Goal: Information Seeking & Learning: Learn about a topic

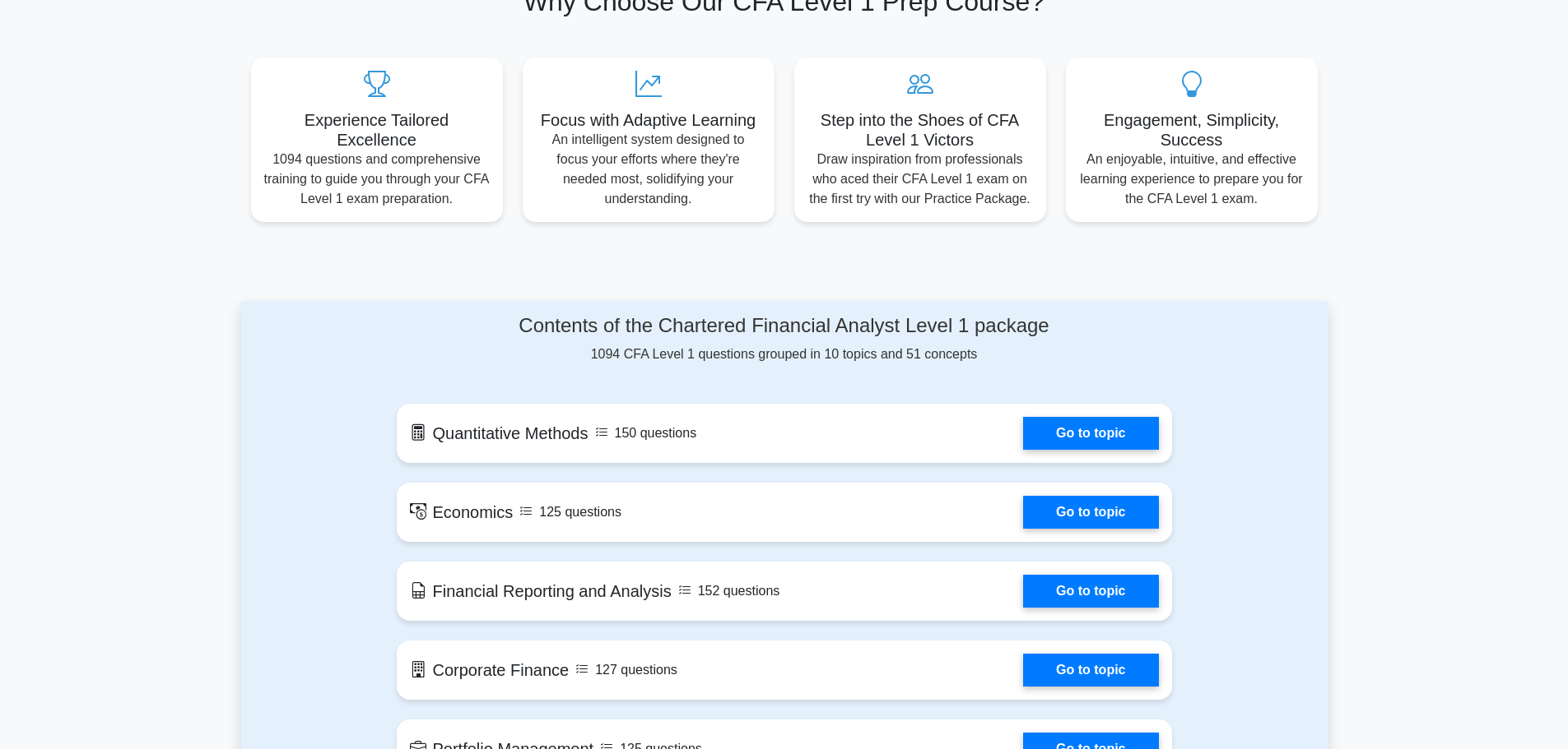
scroll to position [741, 0]
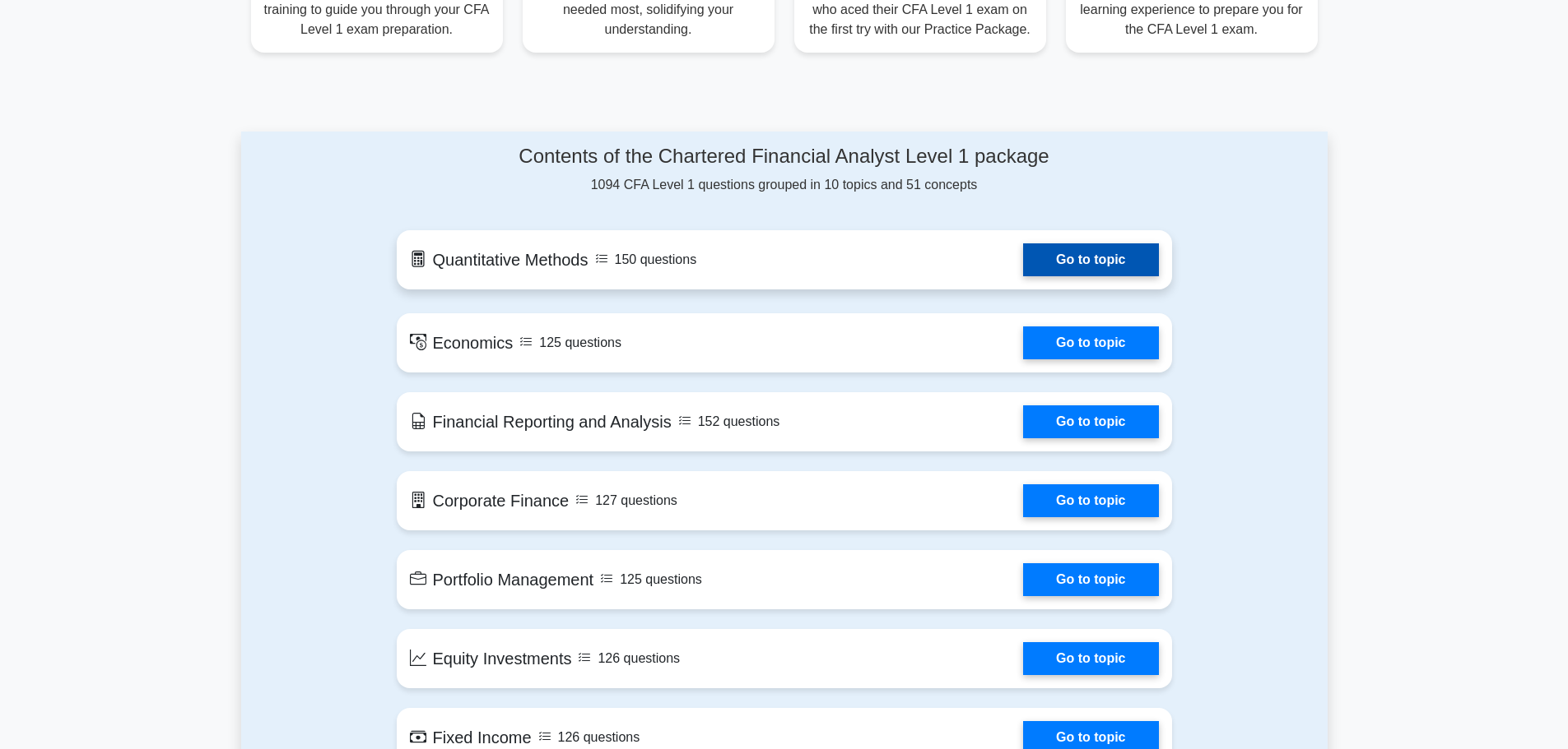
click at [1074, 254] on link "Go to topic" at bounding box center [1090, 260] width 135 height 33
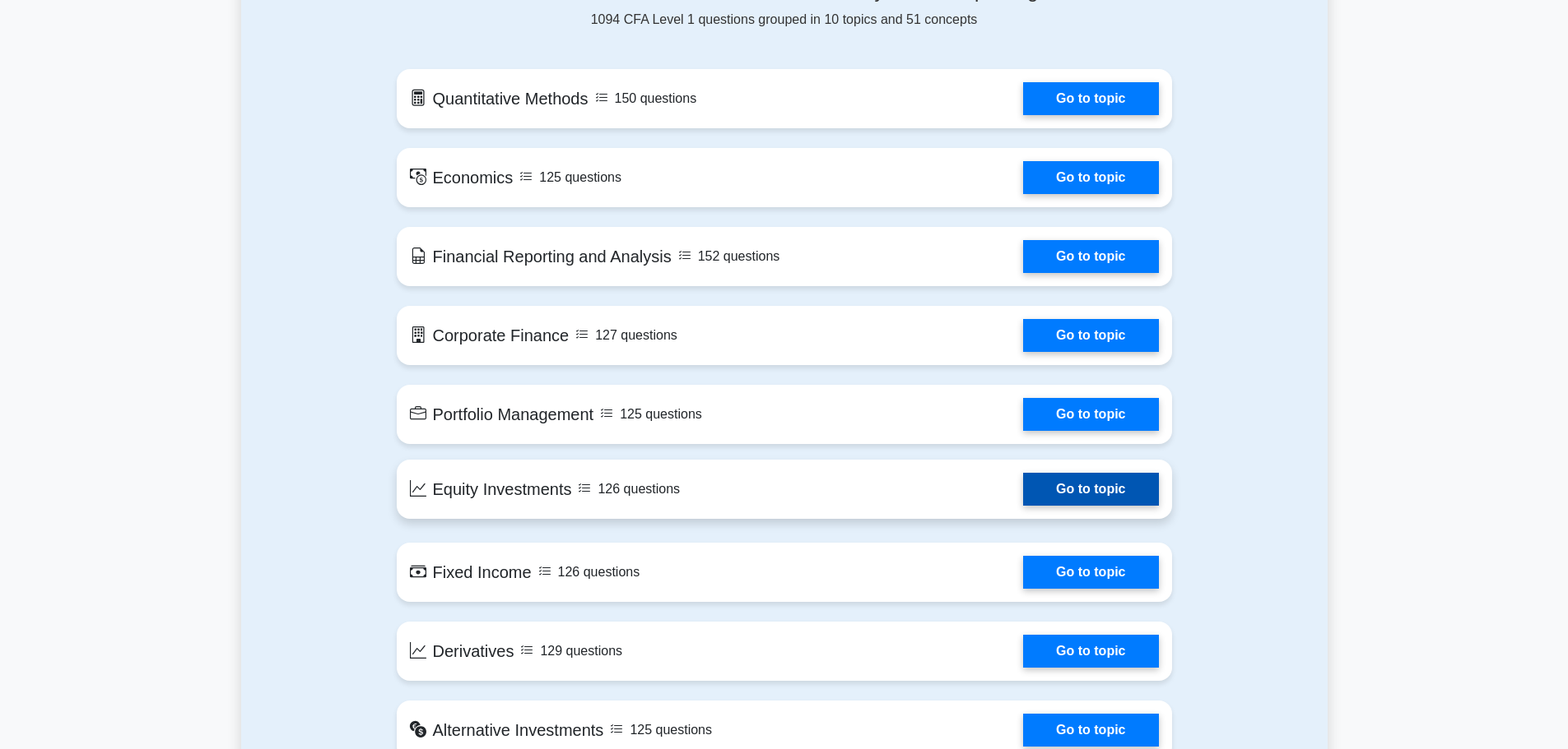
scroll to position [905, 0]
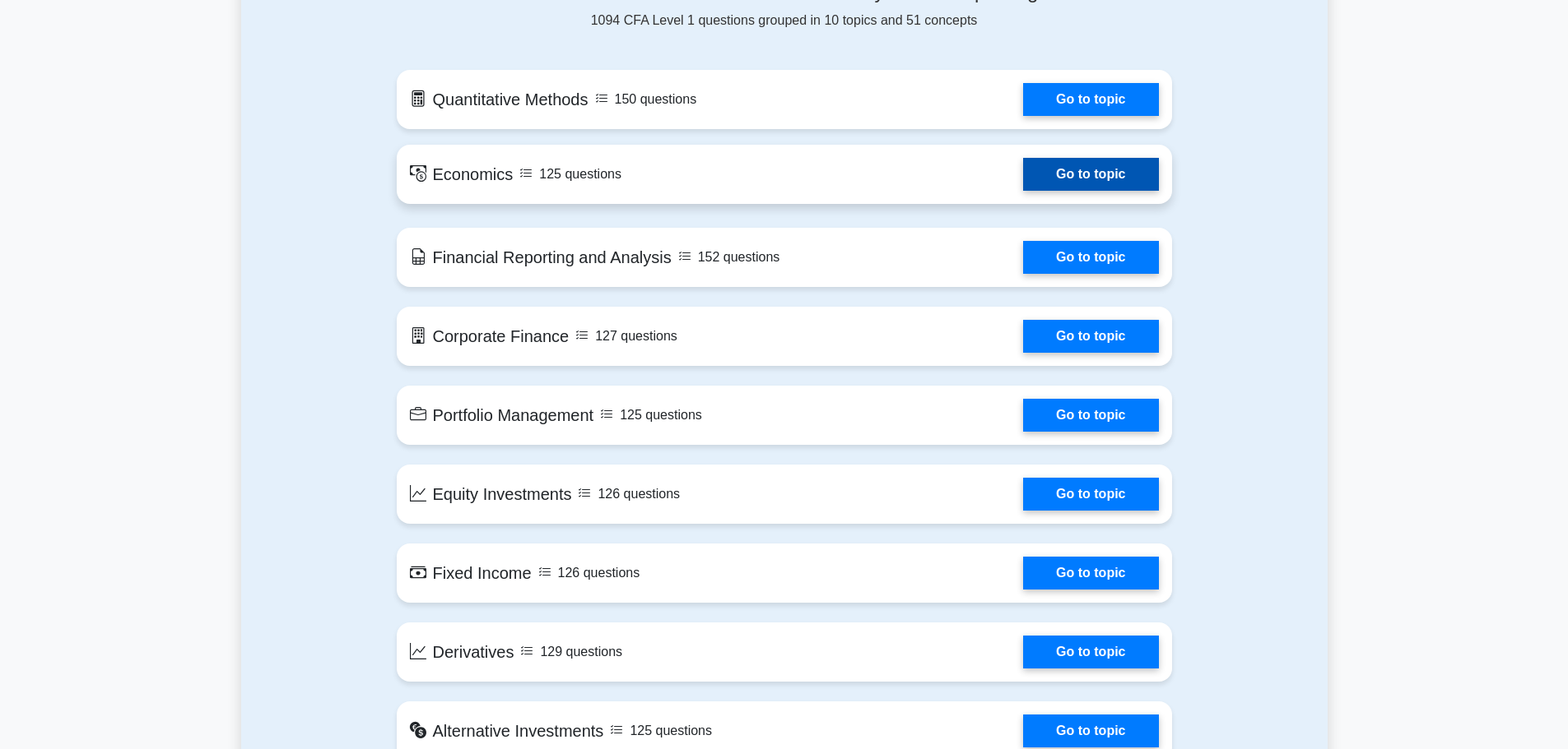
click at [1065, 183] on link "Go to topic" at bounding box center [1090, 175] width 135 height 33
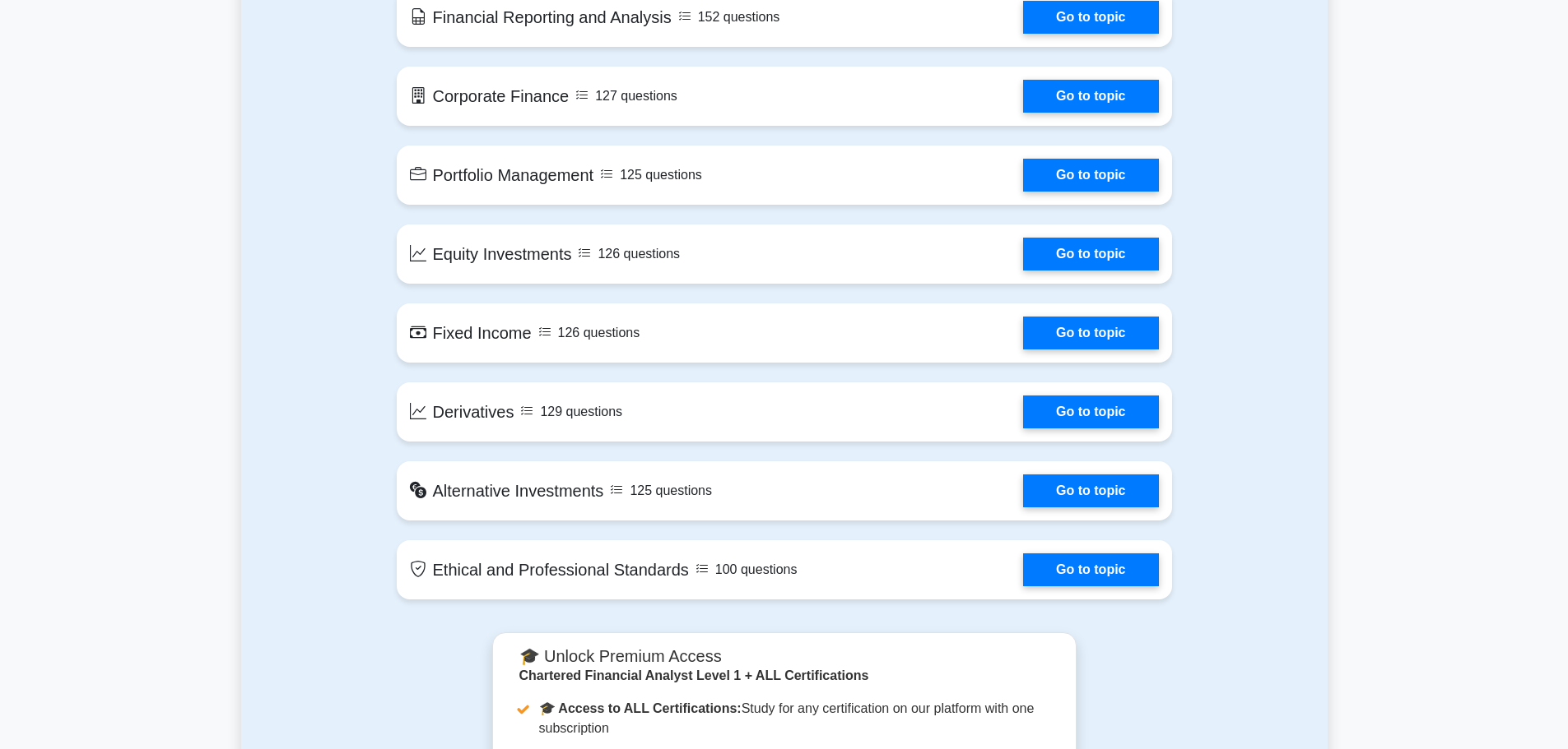
scroll to position [1152, 0]
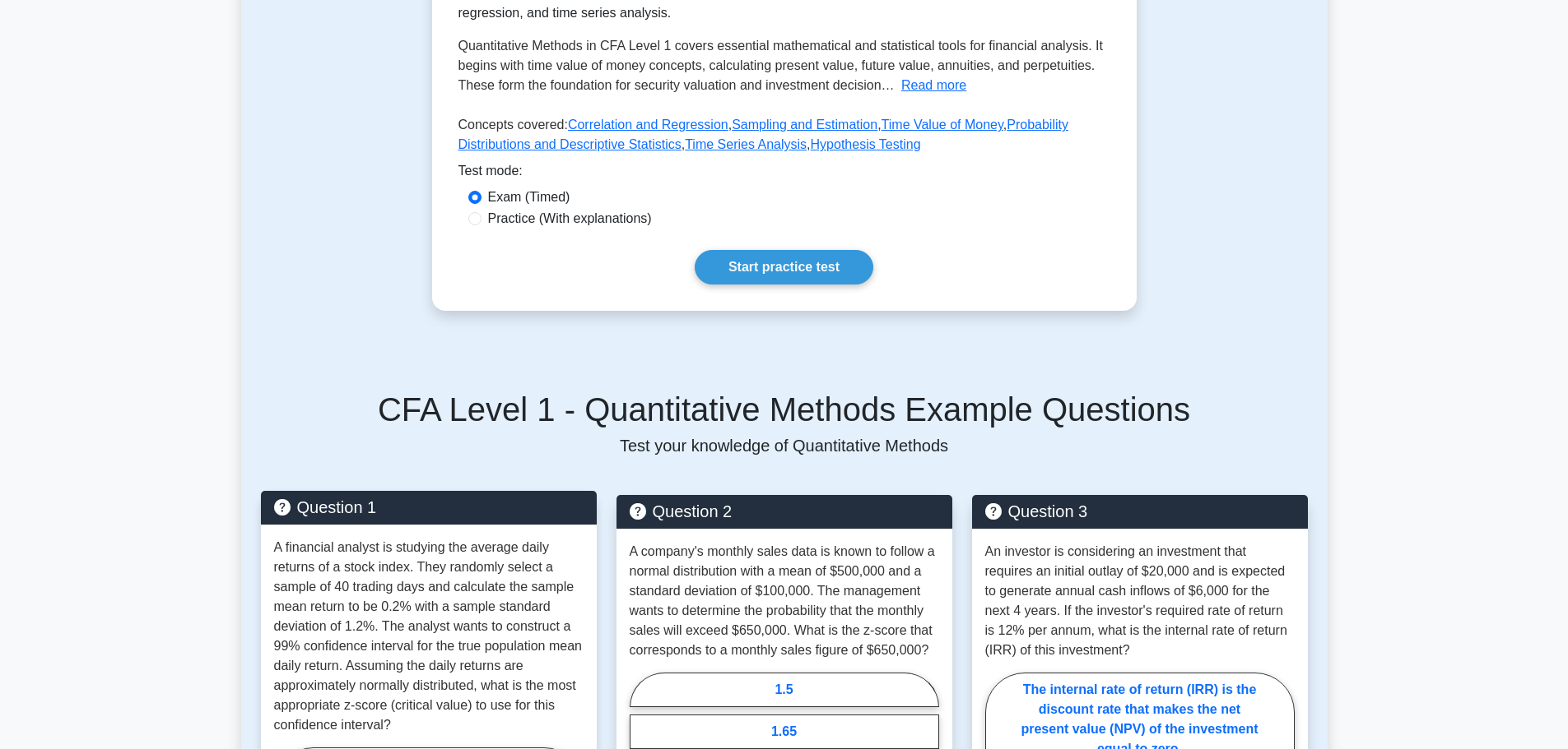
scroll to position [493, 0]
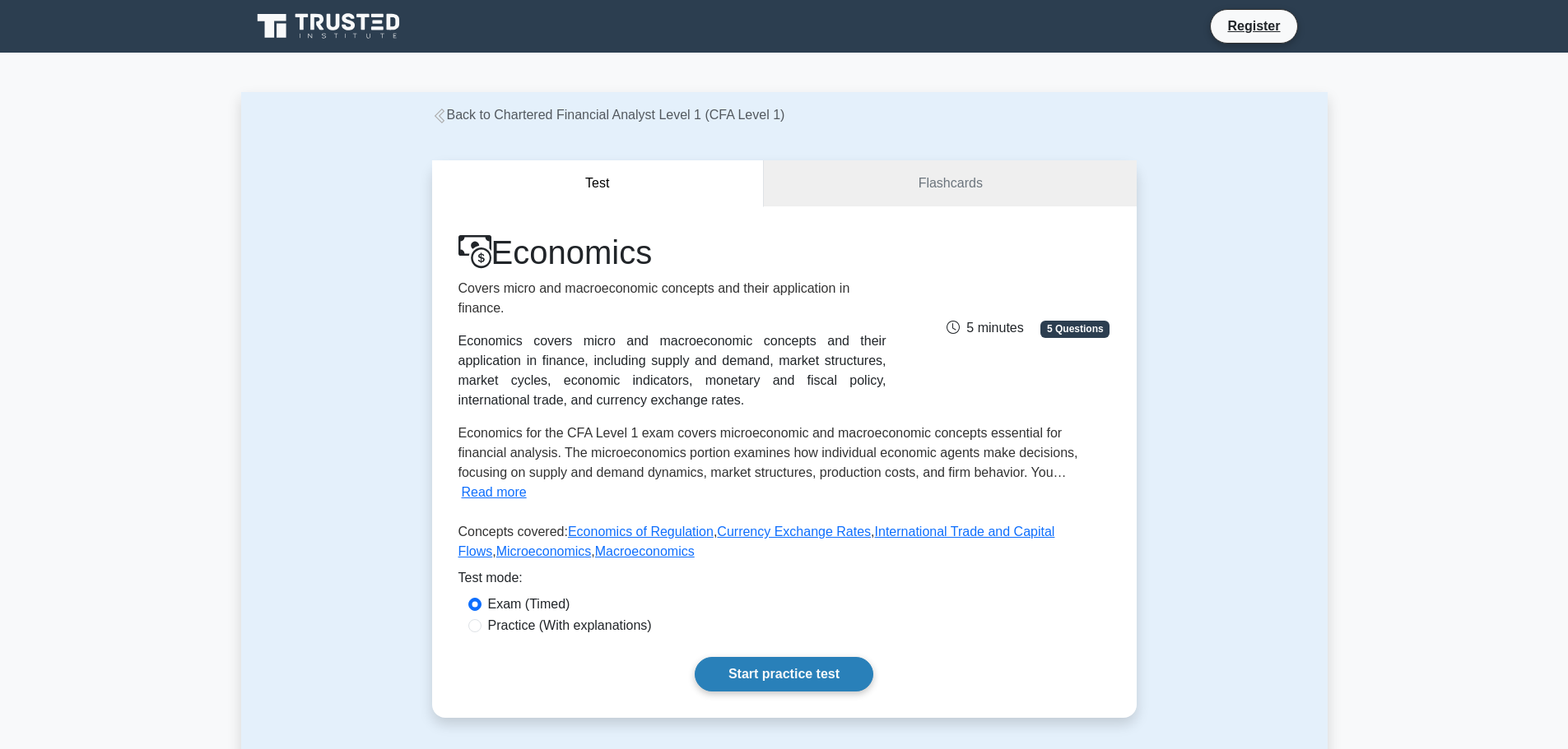
click at [785, 662] on link "Start practice test" at bounding box center [784, 674] width 178 height 34
click at [871, 179] on link "Flashcards" at bounding box center [950, 184] width 372 height 47
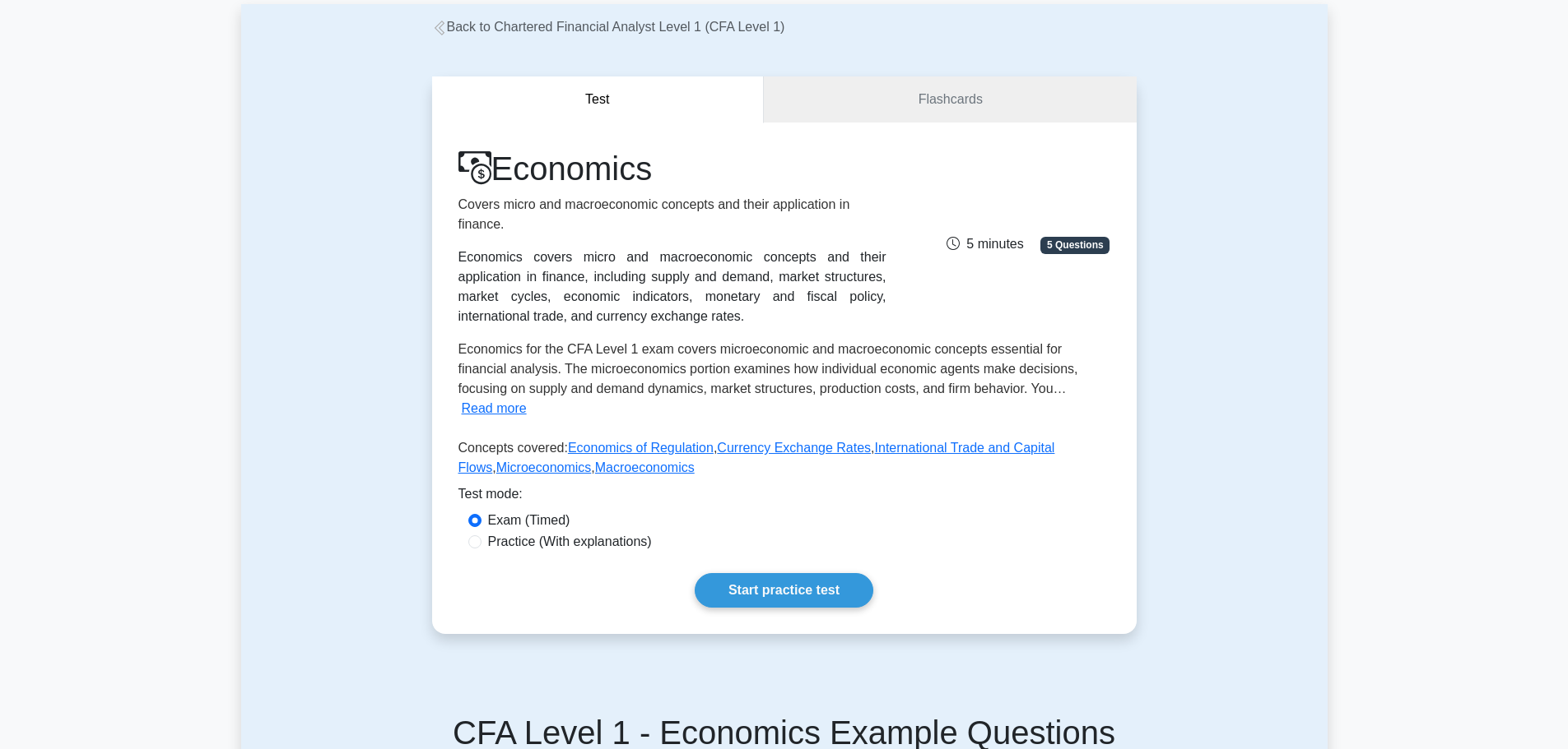
scroll to position [329, 0]
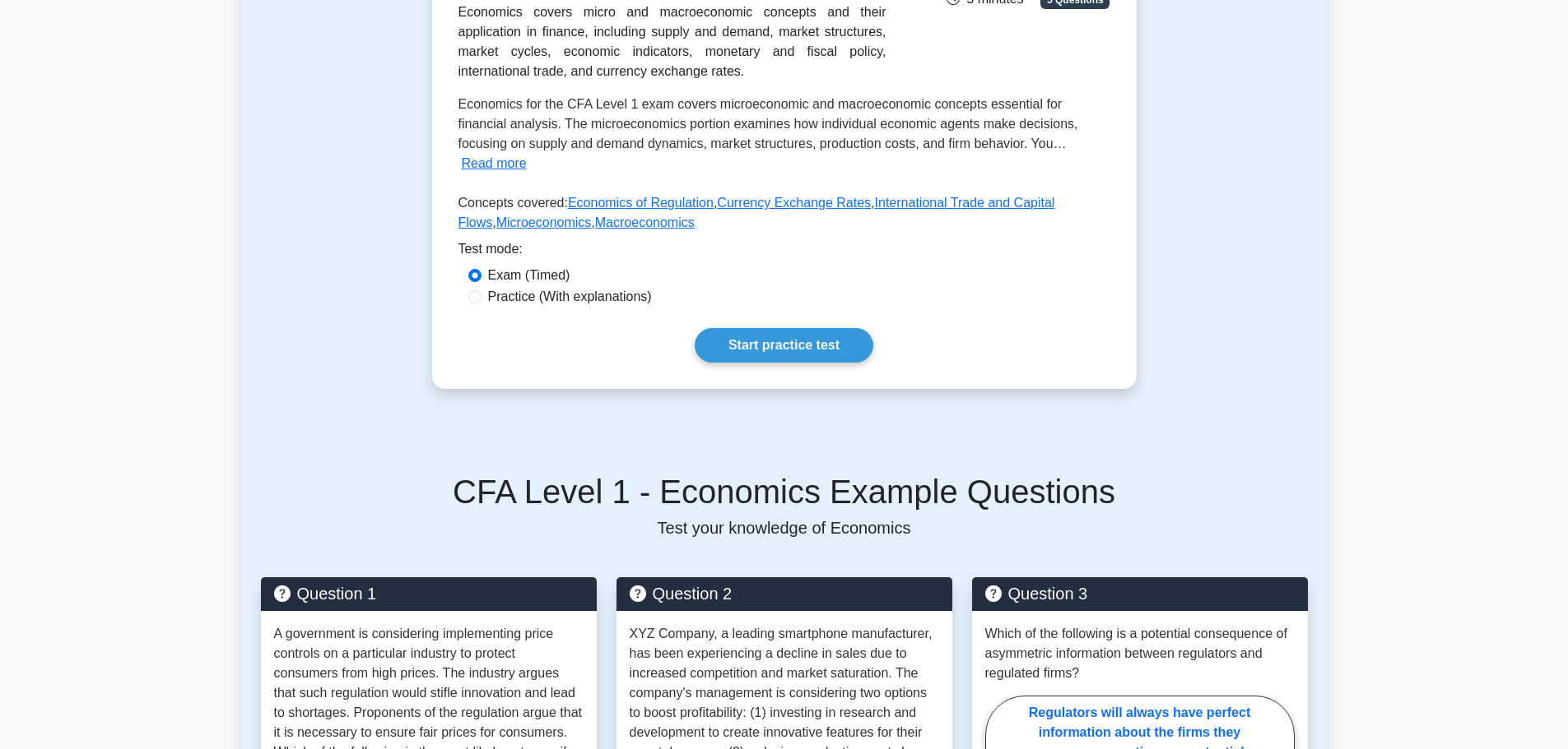
click at [517, 290] on div "Economics Covers micro and macroeconomic concepts and their application in fina…" at bounding box center [784, 133] width 704 height 512
click at [529, 287] on label "Practice (With explanations)" at bounding box center [569, 296] width 164 height 19
click at [481, 290] on input "Practice (With explanations)" at bounding box center [475, 296] width 13 height 13
radio input "true"
click at [772, 328] on link "Start practice test" at bounding box center [784, 344] width 178 height 34
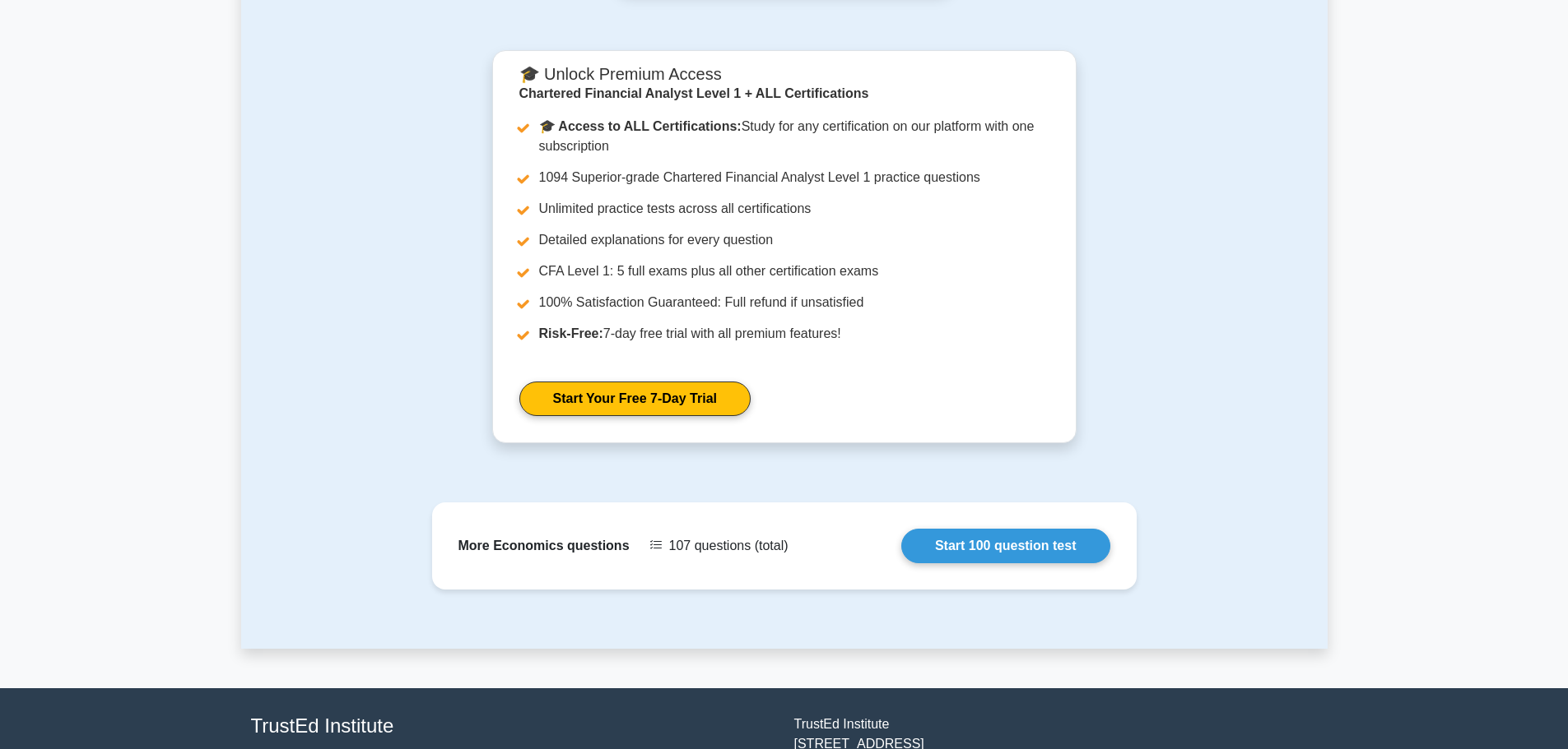
scroll to position [1778, 0]
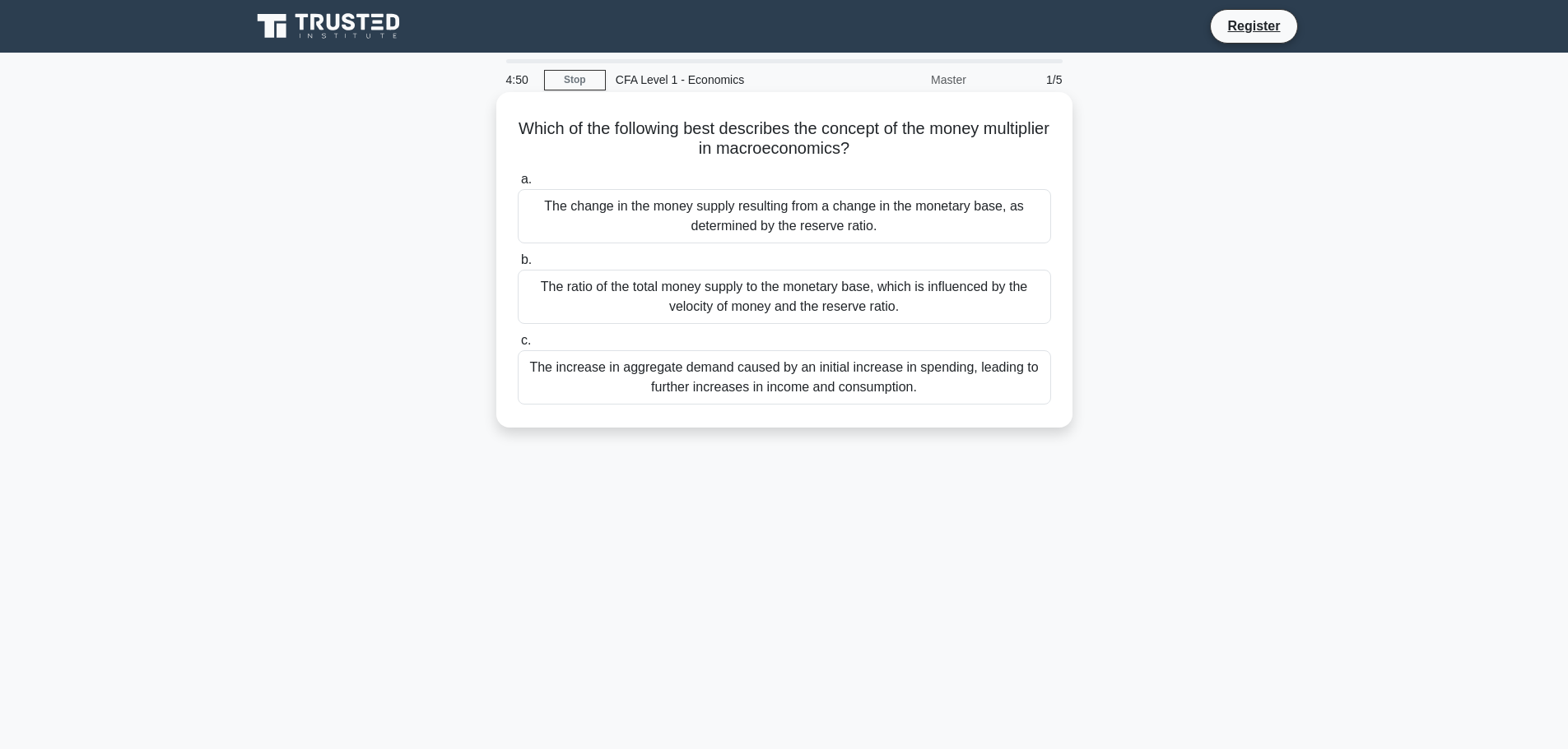
click at [693, 373] on div "The increase in aggregate demand caused by an initial increase in spending, lea…" at bounding box center [784, 377] width 533 height 54
click at [517, 346] on input "c. The increase in aggregate demand caused by an initial increase in spending, …" at bounding box center [517, 341] width 0 height 11
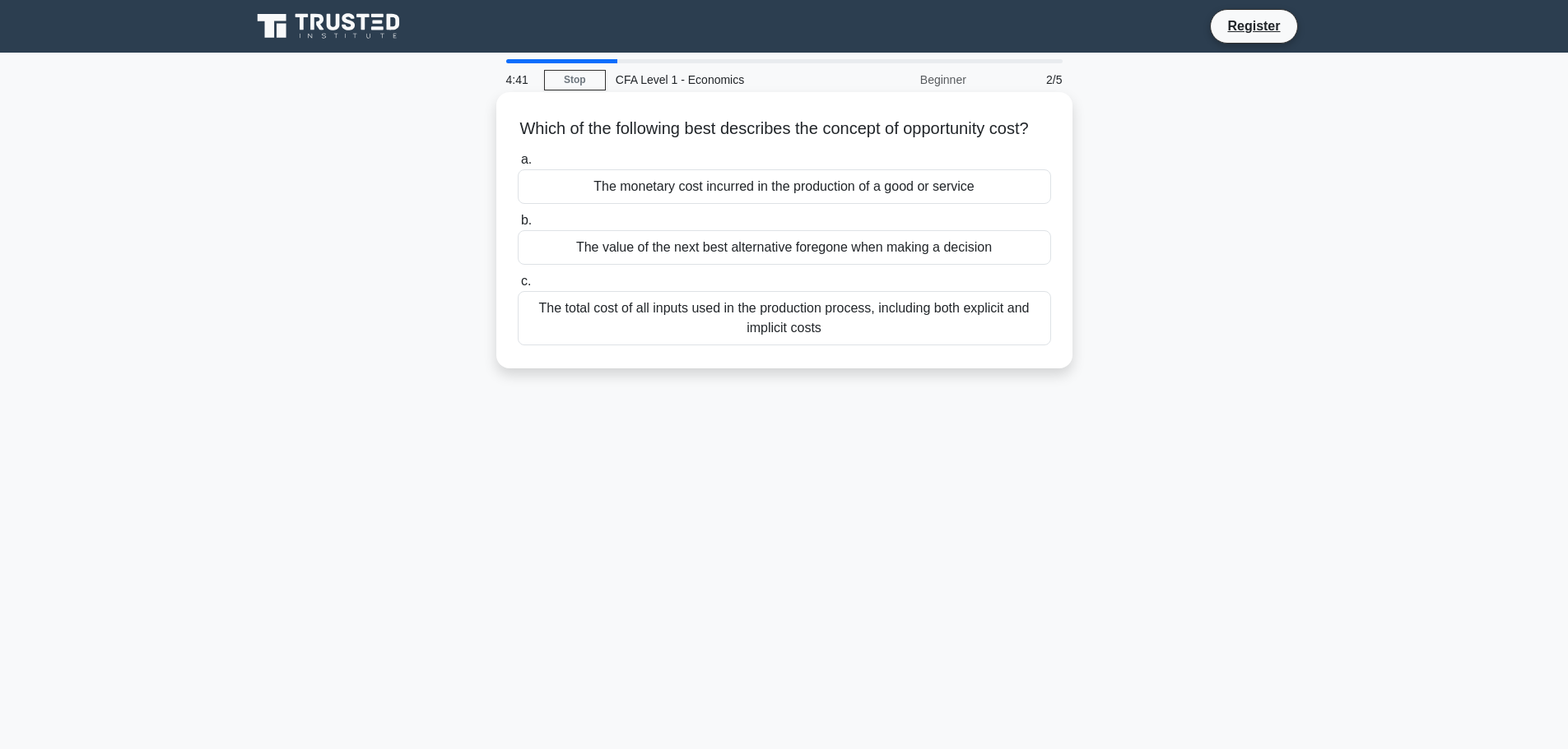
click at [723, 265] on div "The value of the next best alternative foregone when making a decision" at bounding box center [784, 247] width 533 height 34
click at [517, 226] on input "b. The value of the next best alternative foregone when making a decision" at bounding box center [517, 221] width 0 height 11
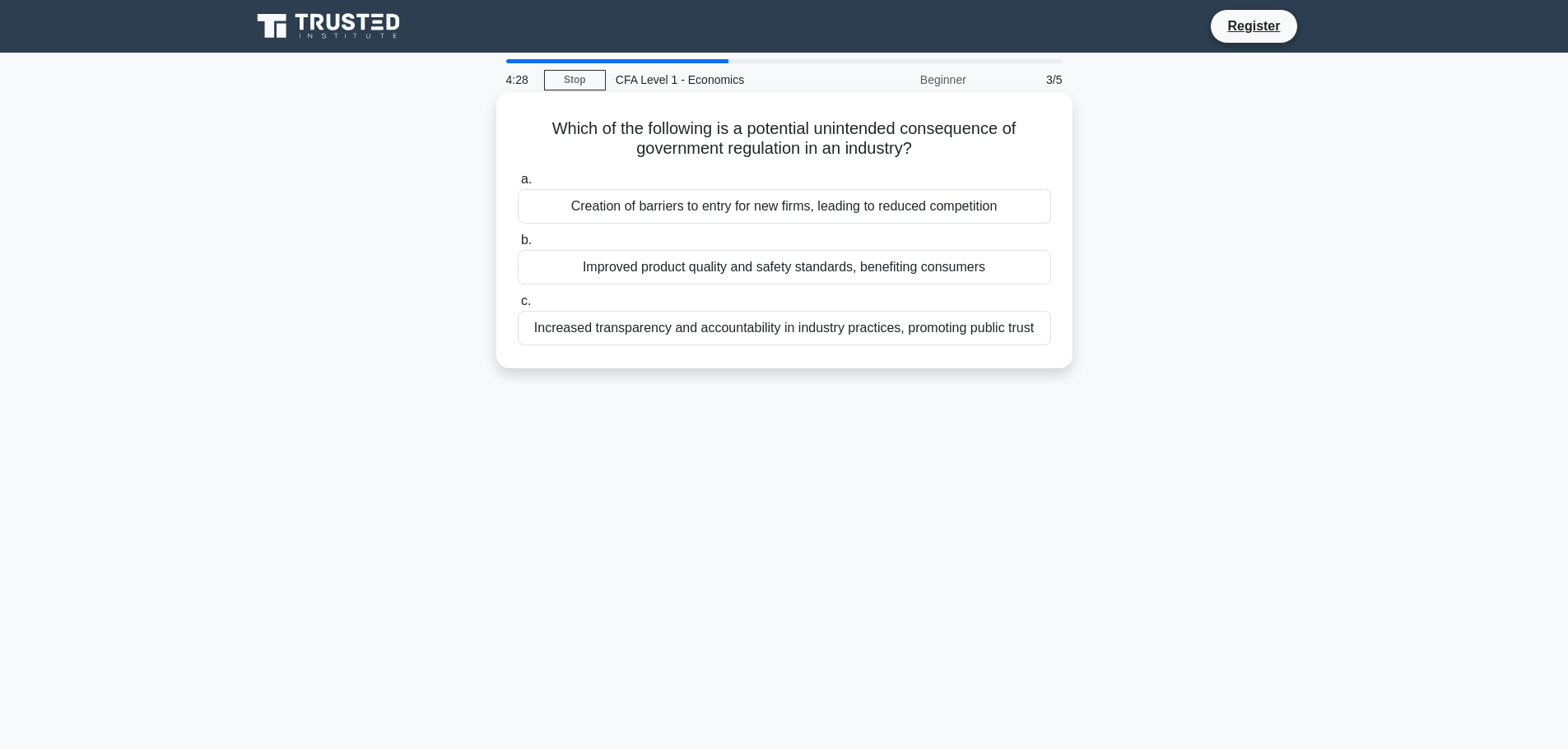
click at [711, 327] on div "Increased transparency and accountability in industry practices, promoting publ…" at bounding box center [784, 328] width 533 height 34
click at [517, 307] on input "c. Increased transparency and accountability in industry practices, promoting p…" at bounding box center [517, 302] width 0 height 11
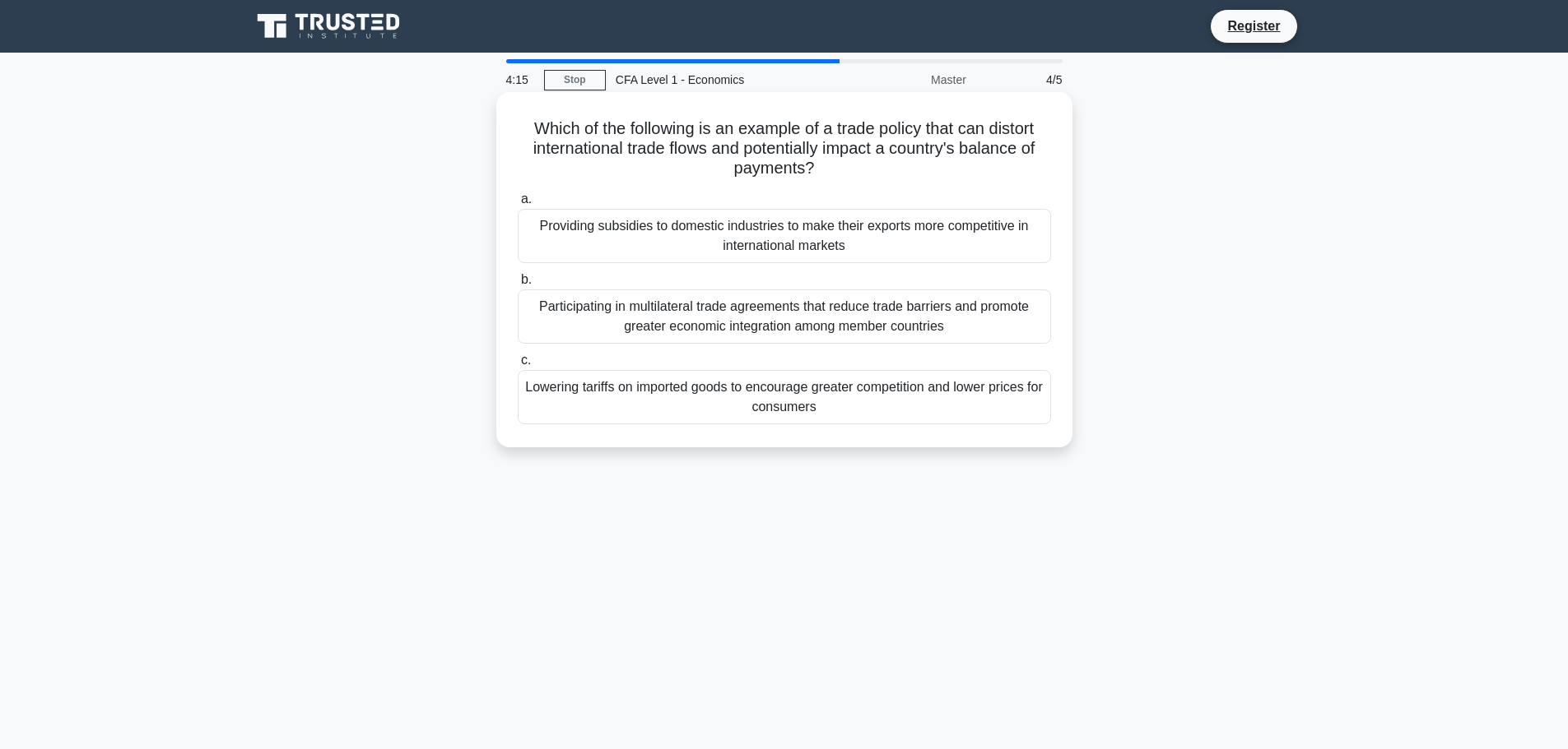
click at [797, 393] on div "Lowering tariffs on imported goods to encourage greater competition and lower p…" at bounding box center [784, 397] width 533 height 54
click at [517, 366] on input "c. Lowering tariffs on imported goods to encourage greater competition and lowe…" at bounding box center [517, 361] width 0 height 11
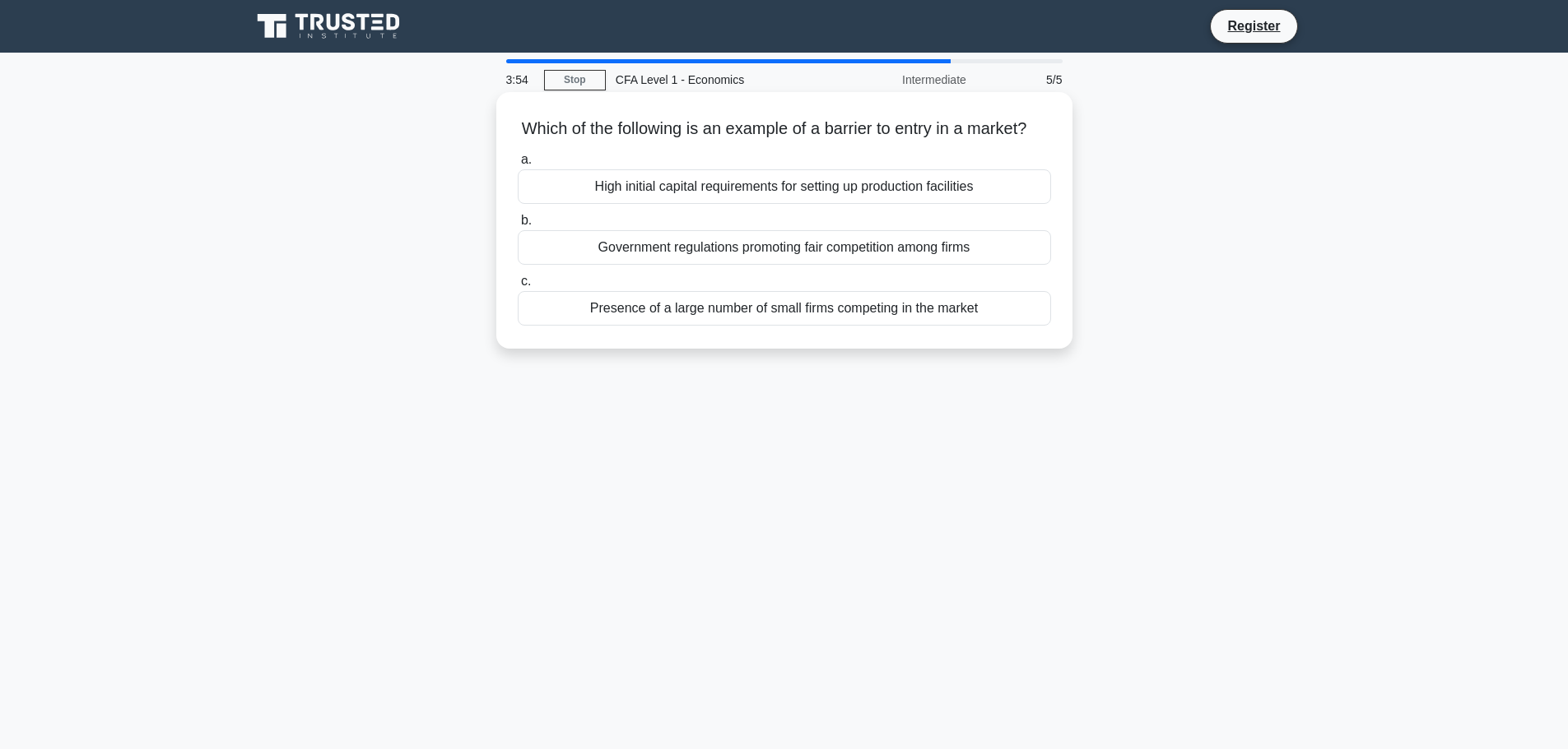
click at [735, 259] on div "Government regulations promoting fair competition among firms" at bounding box center [784, 247] width 533 height 34
click at [517, 226] on input "b. Government regulations promoting fair competition among firms" at bounding box center [517, 221] width 0 height 11
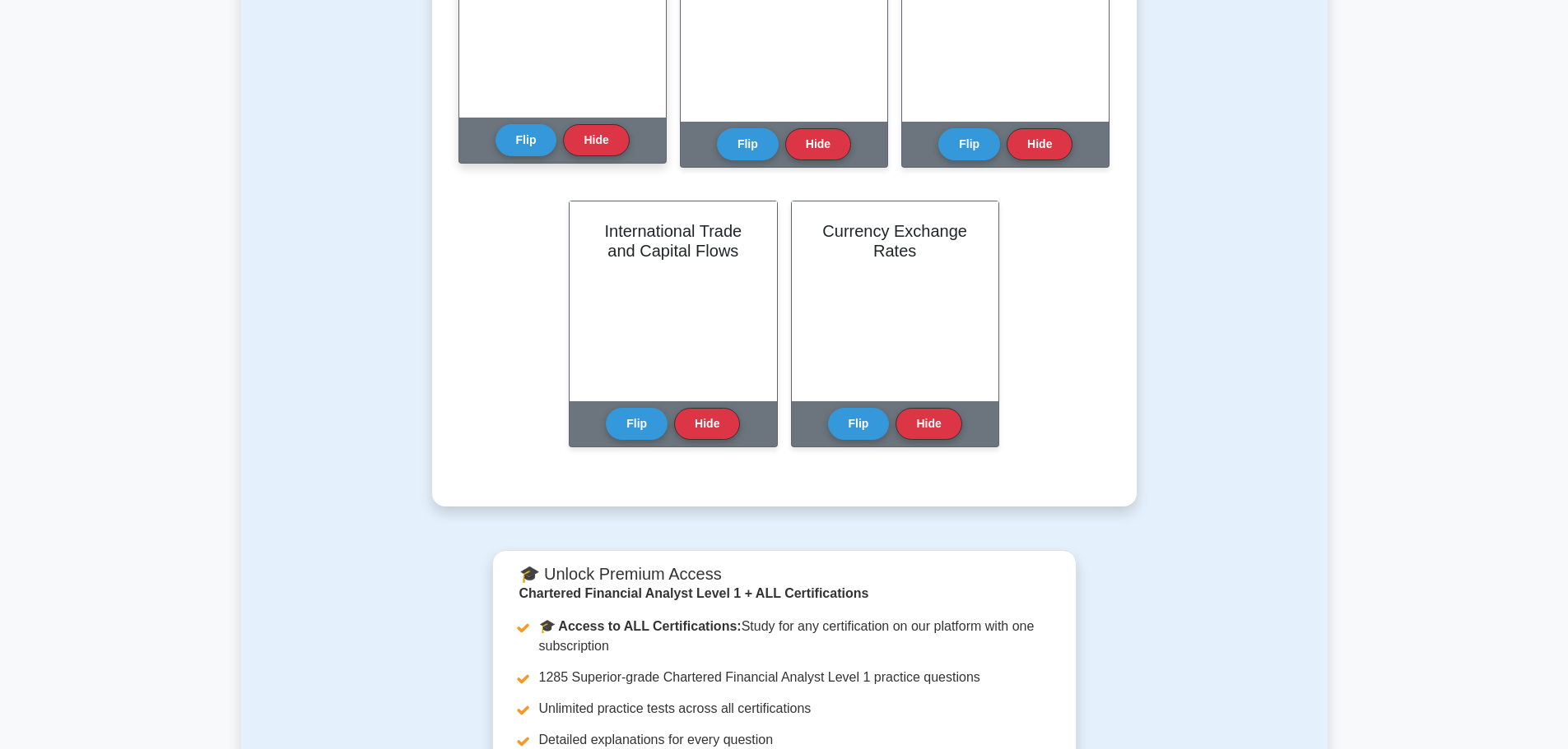
scroll to position [575, 0]
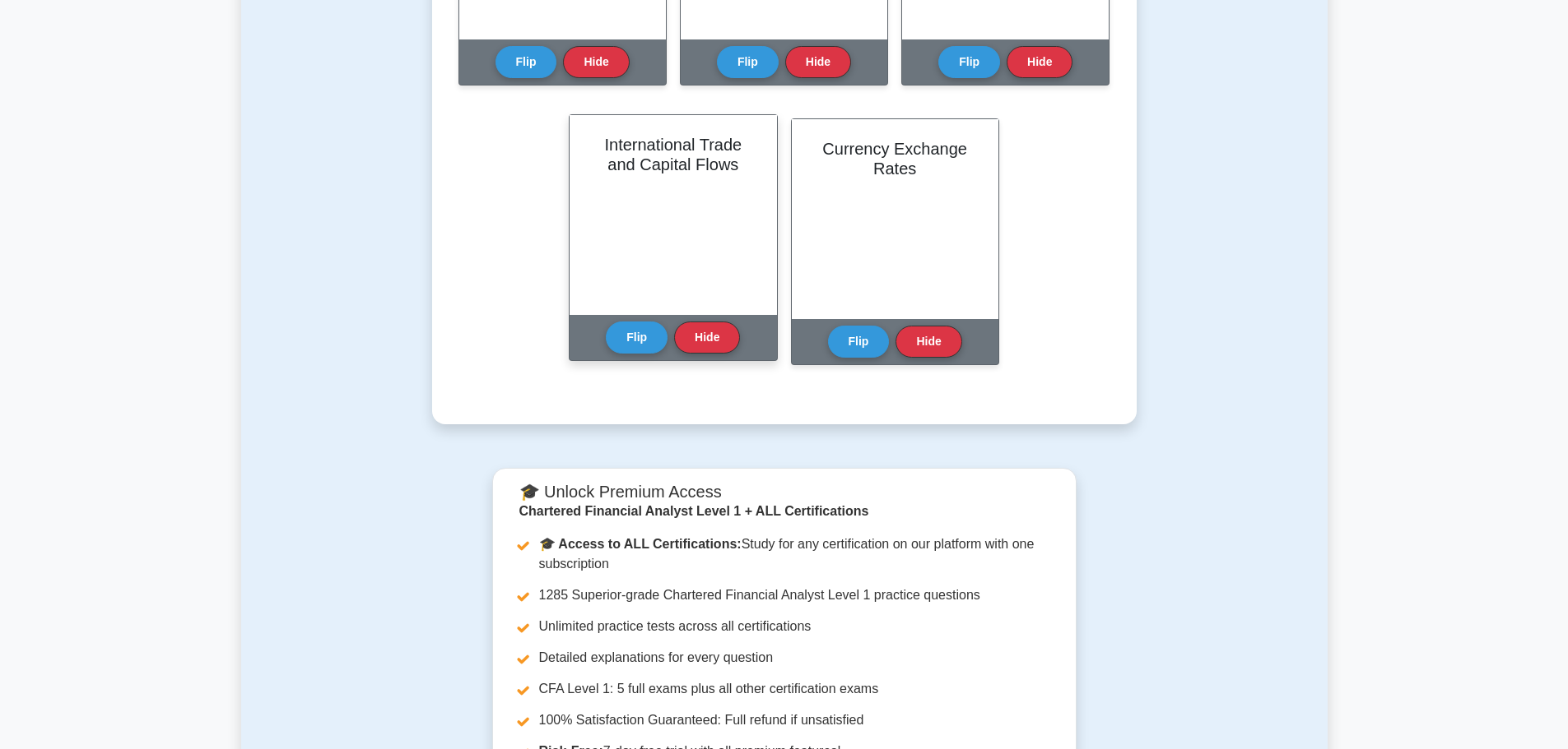
click at [667, 249] on div "International Trade and Capital Flows" at bounding box center [673, 215] width 207 height 199
click at [638, 327] on button "Flip" at bounding box center [637, 336] width 62 height 32
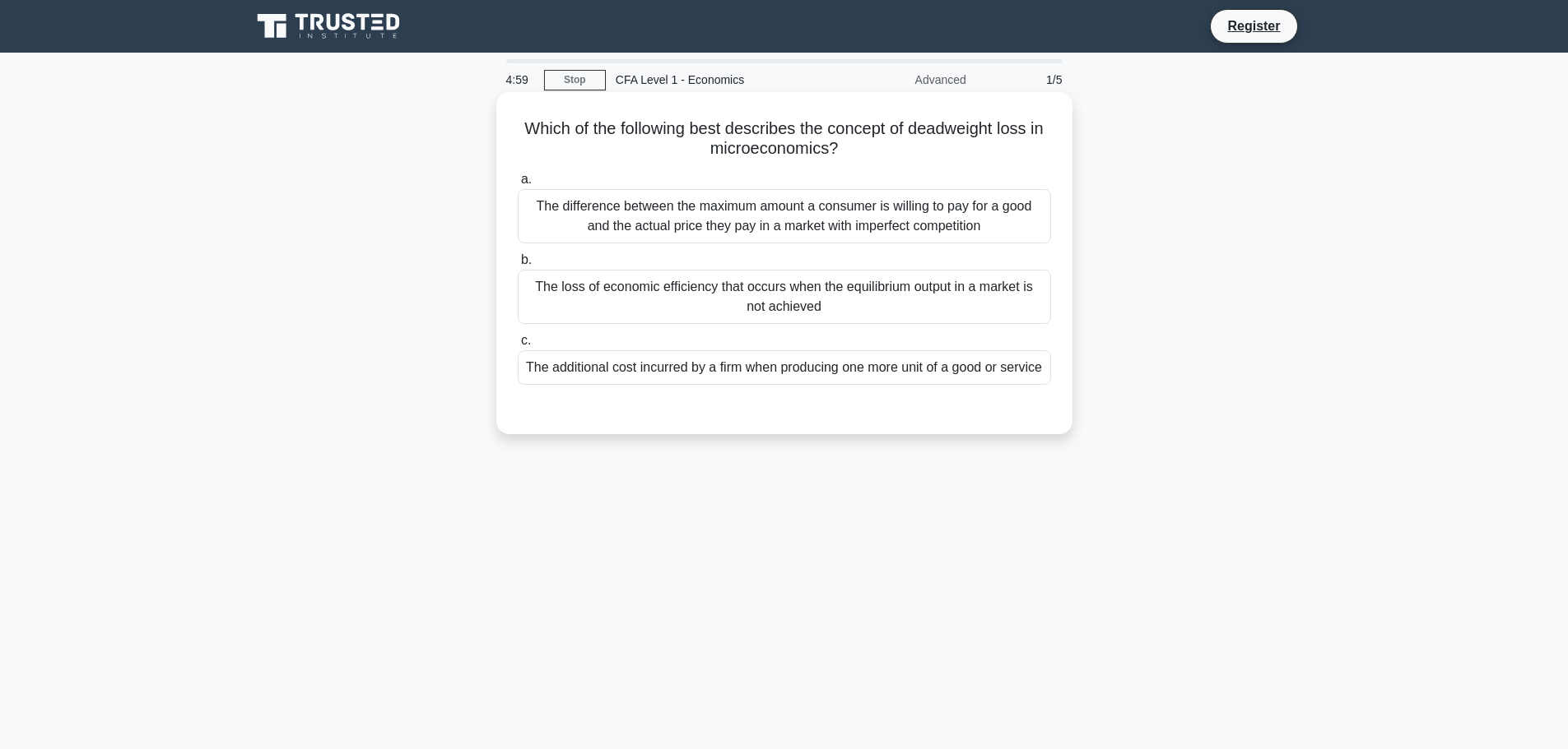
click at [635, 213] on div "The difference between the maximum amount a consumer is willing to pay for a go…" at bounding box center [784, 216] width 533 height 54
click at [517, 185] on input "a. The difference between the maximum amount a consumer is willing to pay for a…" at bounding box center [517, 180] width 0 height 11
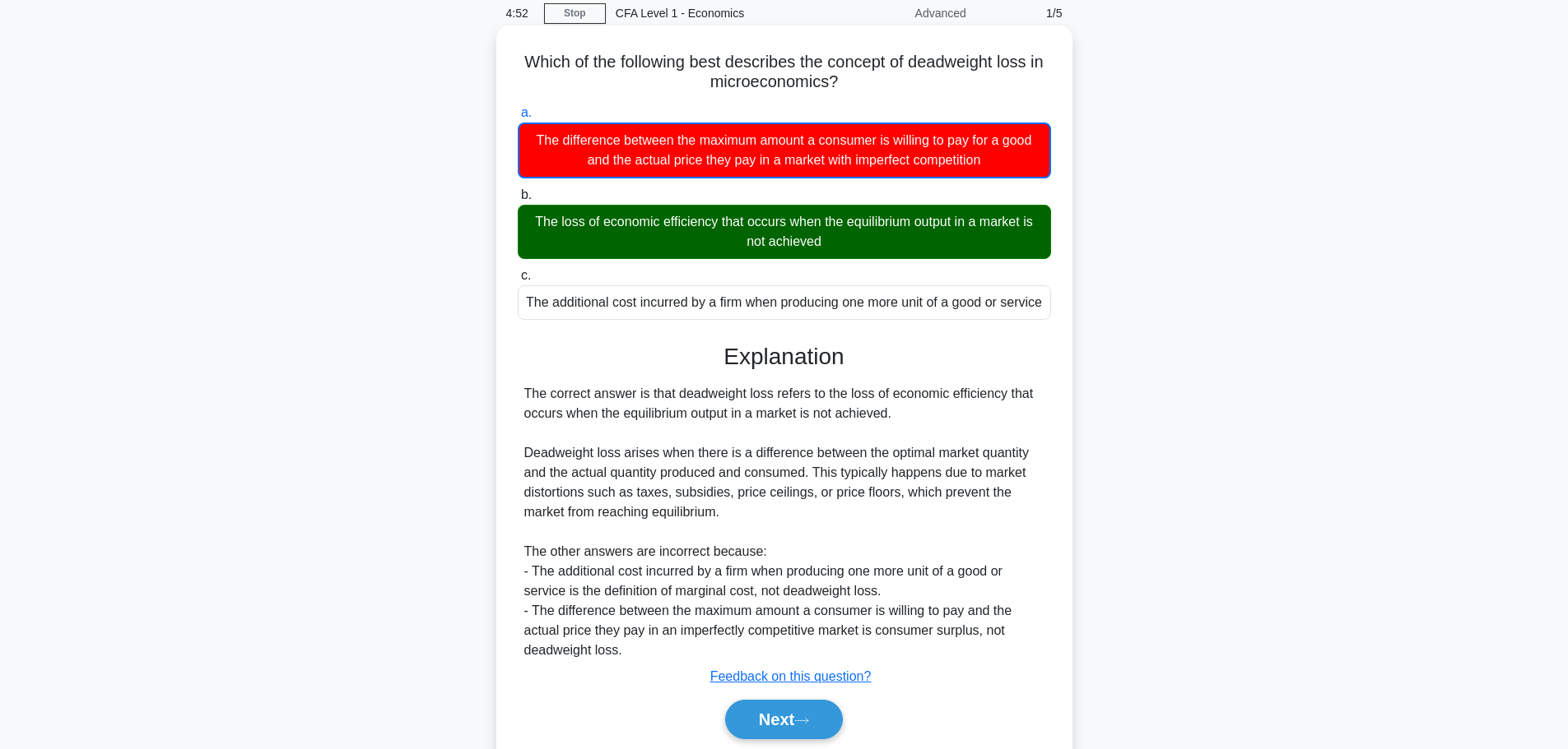
scroll to position [147, 0]
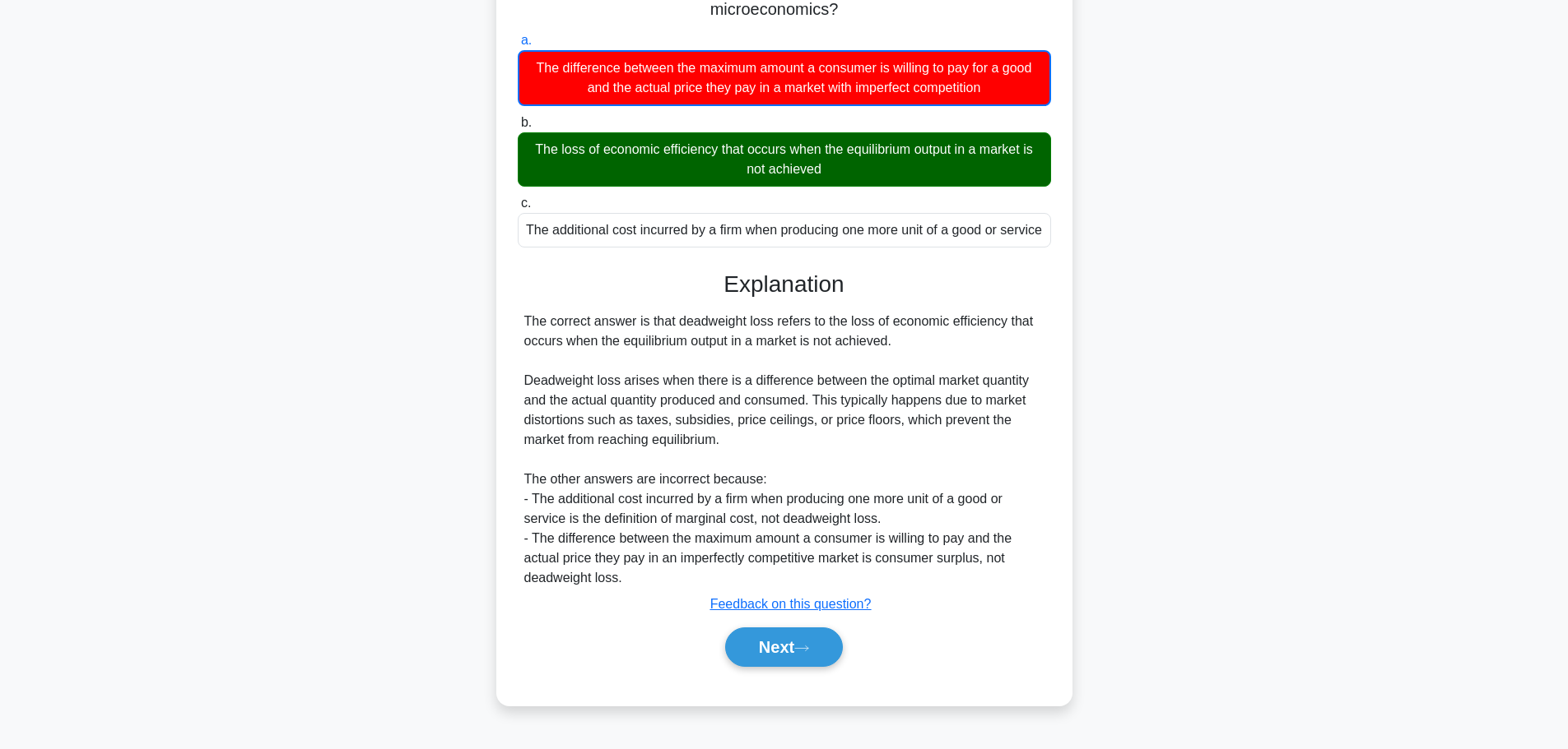
click at [603, 351] on div "The correct answer is that deadweight loss refers to the loss of economic effic…" at bounding box center [784, 450] width 520 height 276
